Goal: Transaction & Acquisition: Purchase product/service

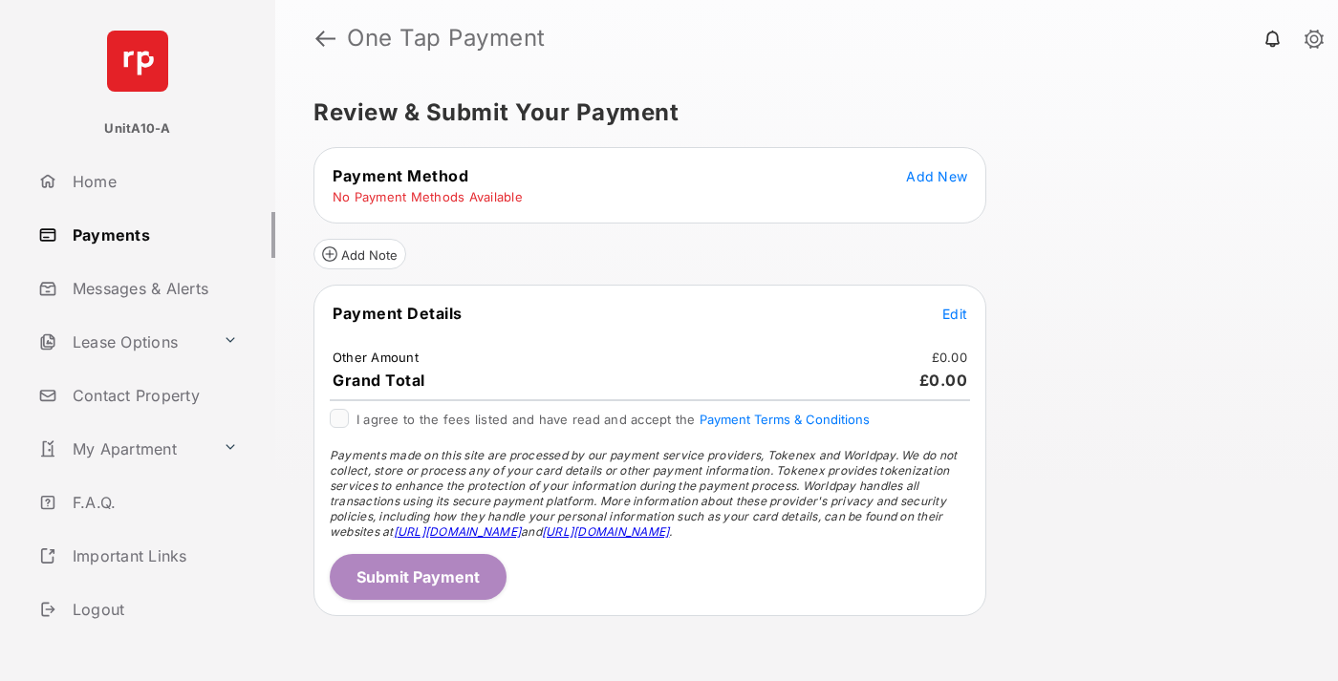
click at [937, 176] on span "Add New" at bounding box center [936, 176] width 61 height 16
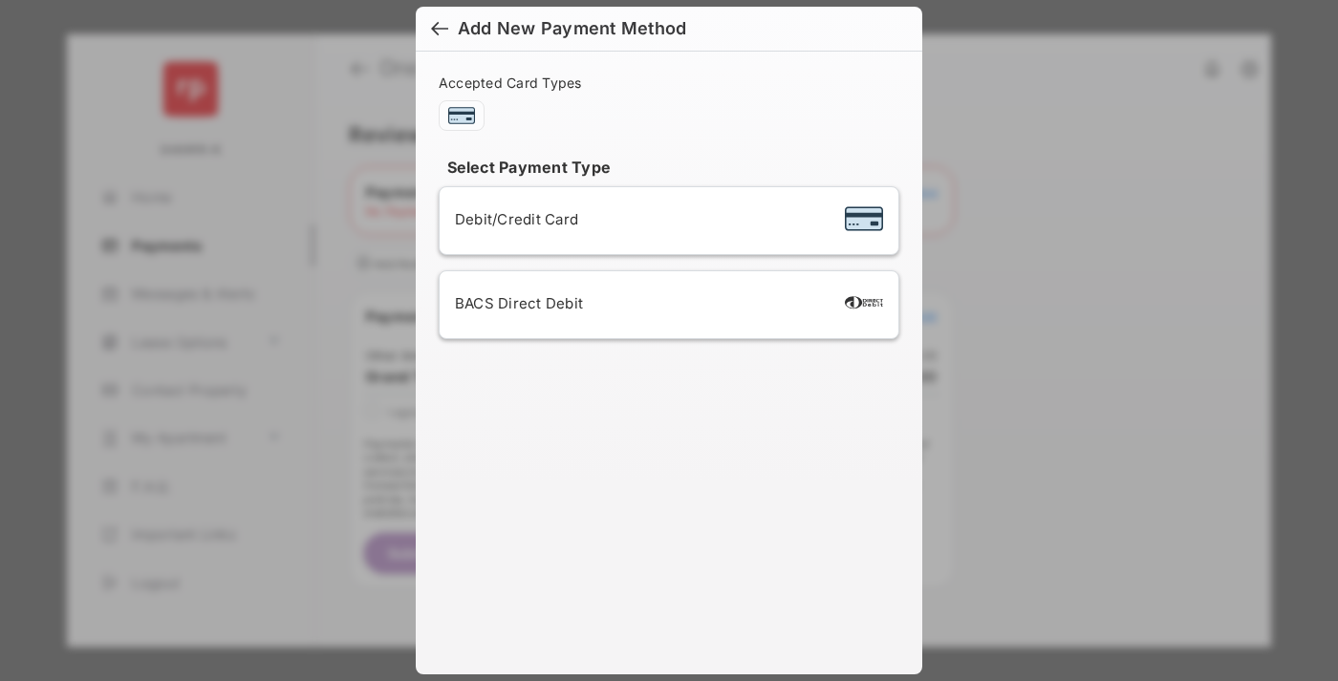
click at [511, 219] on span "Debit/Credit Card" at bounding box center [516, 219] width 123 height 18
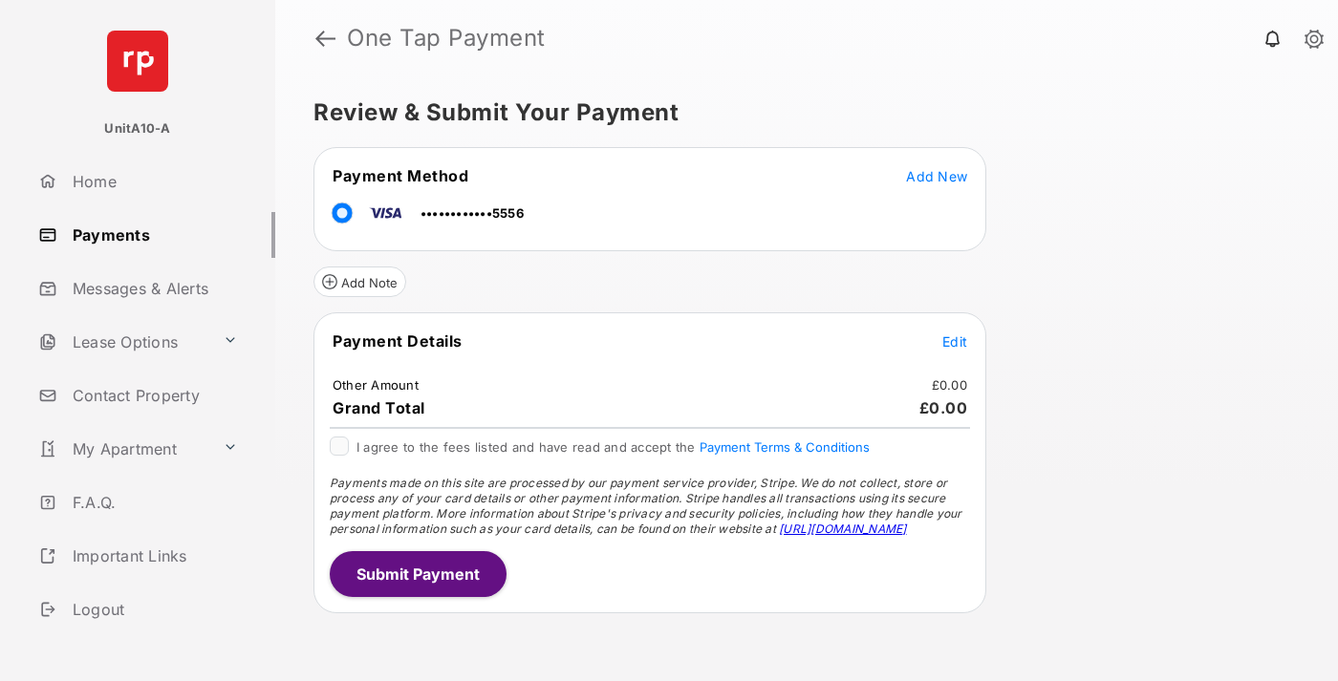
click at [955, 341] on span "Edit" at bounding box center [954, 342] width 25 height 16
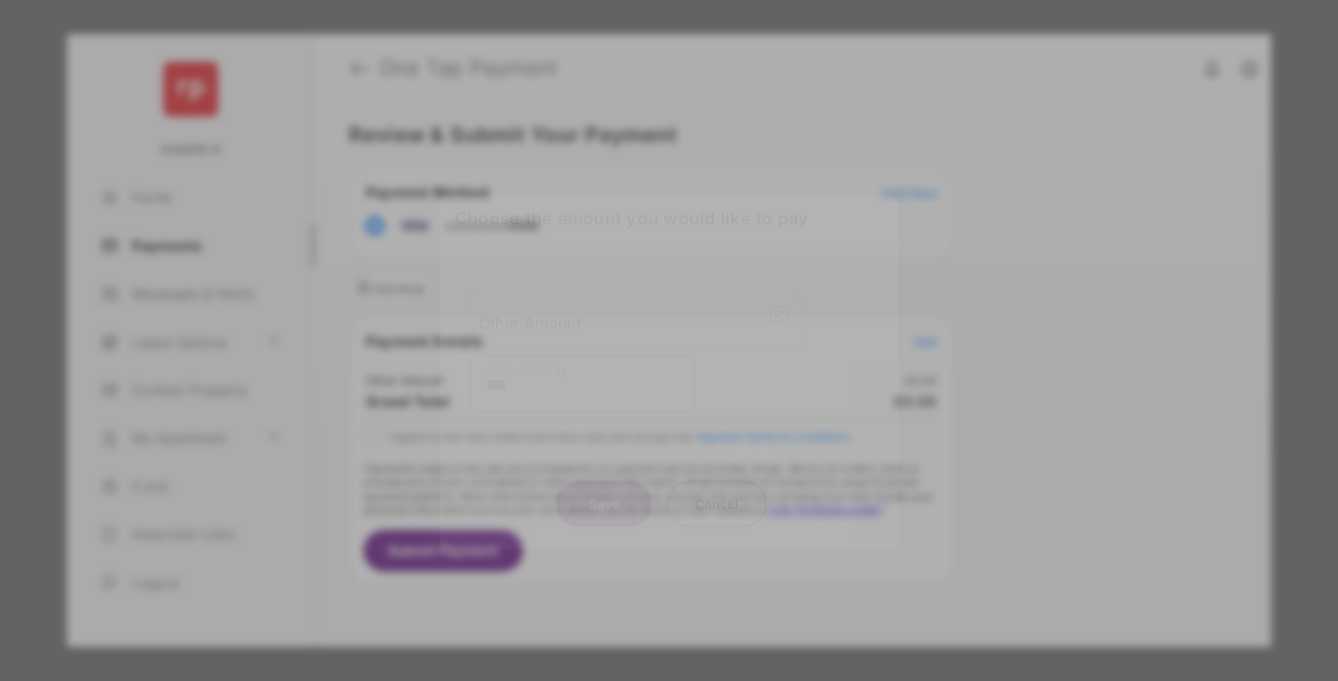
type input "***"
click at [604, 485] on button "Save" at bounding box center [604, 504] width 96 height 46
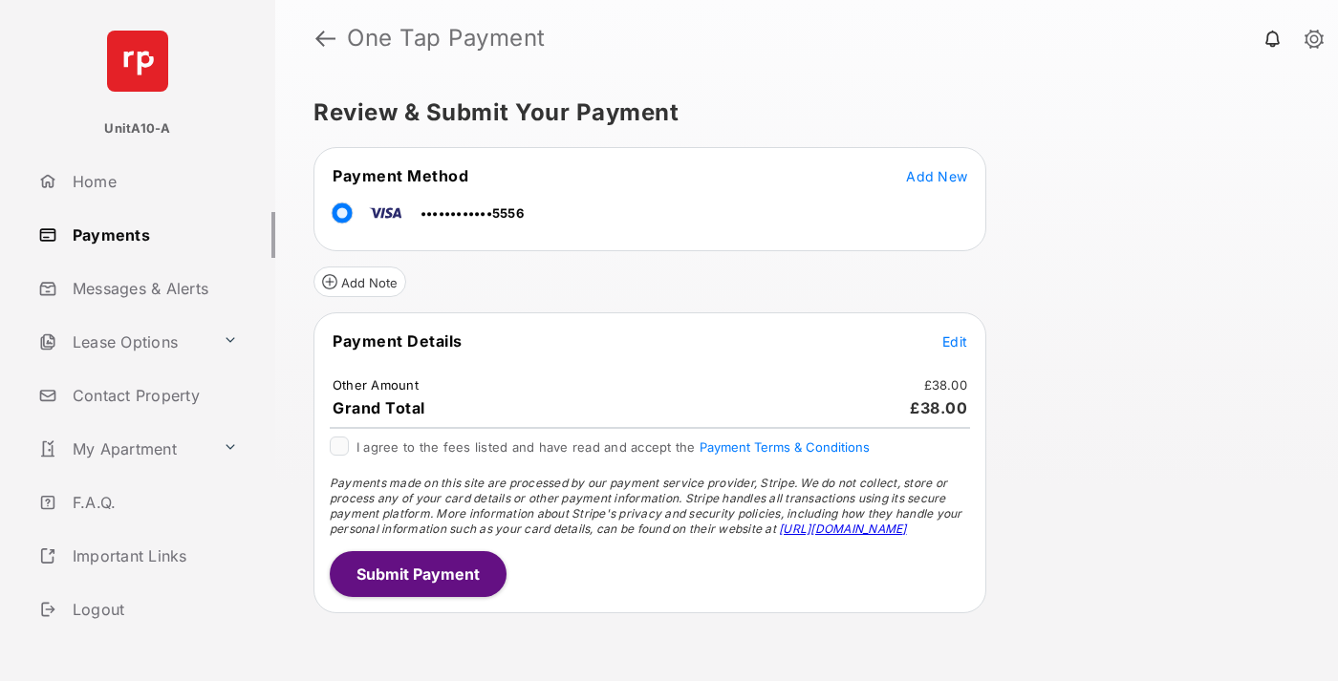
click at [417, 573] on button "Submit Payment" at bounding box center [418, 575] width 177 height 46
